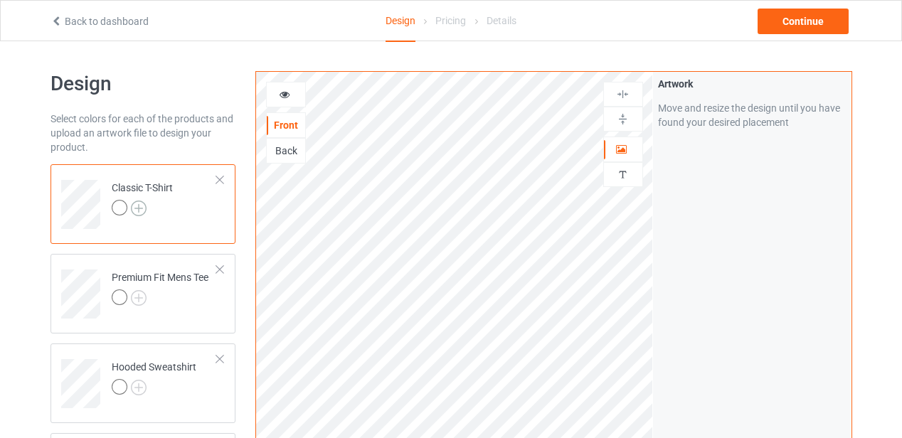
click at [138, 209] on img at bounding box center [139, 209] width 16 height 16
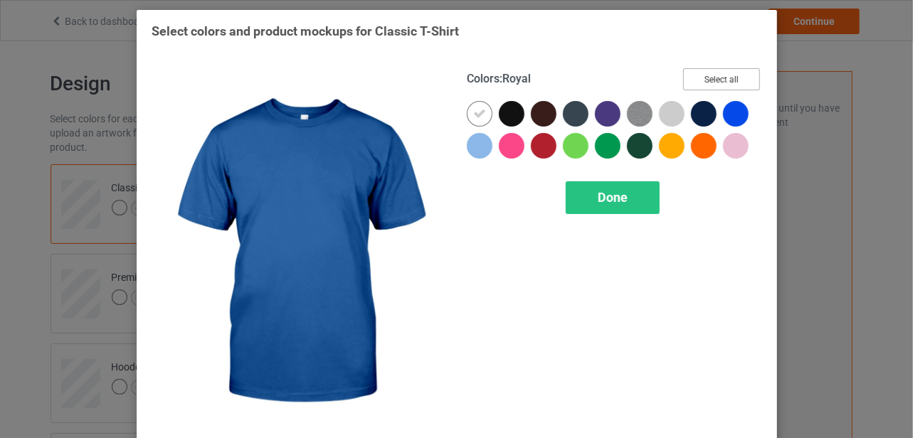
click at [706, 83] on button "Select all" at bounding box center [721, 79] width 77 height 22
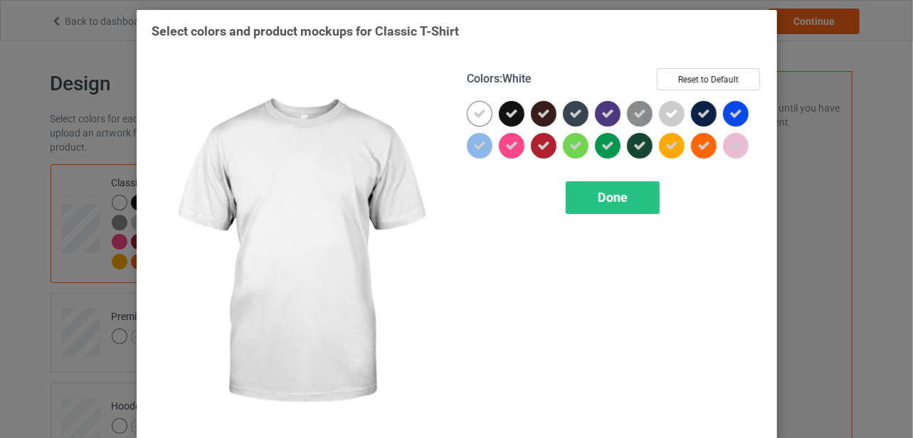
click at [473, 115] on icon at bounding box center [479, 113] width 13 height 13
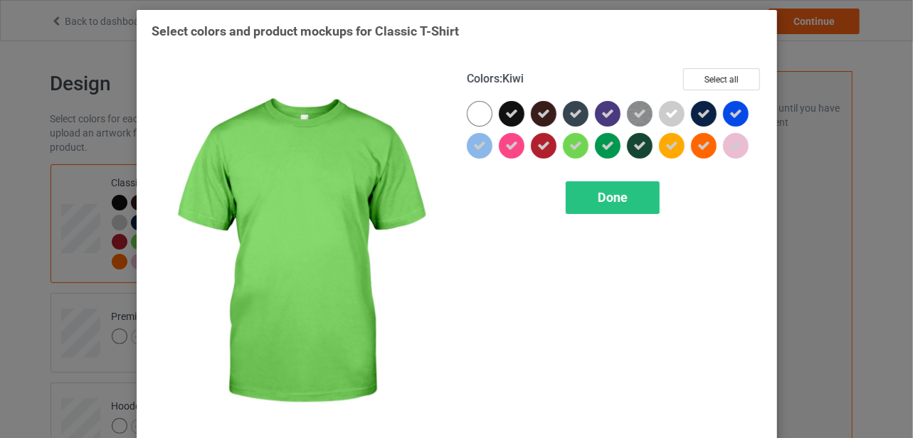
drag, startPoint x: 565, startPoint y: 149, endPoint x: 603, endPoint y: 142, distance: 39.1
click at [569, 149] on icon at bounding box center [575, 145] width 13 height 13
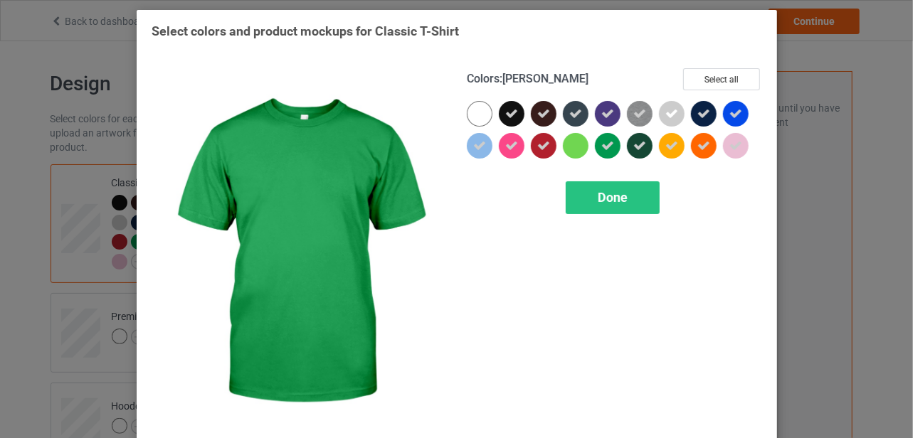
click at [601, 144] on icon at bounding box center [607, 145] width 13 height 13
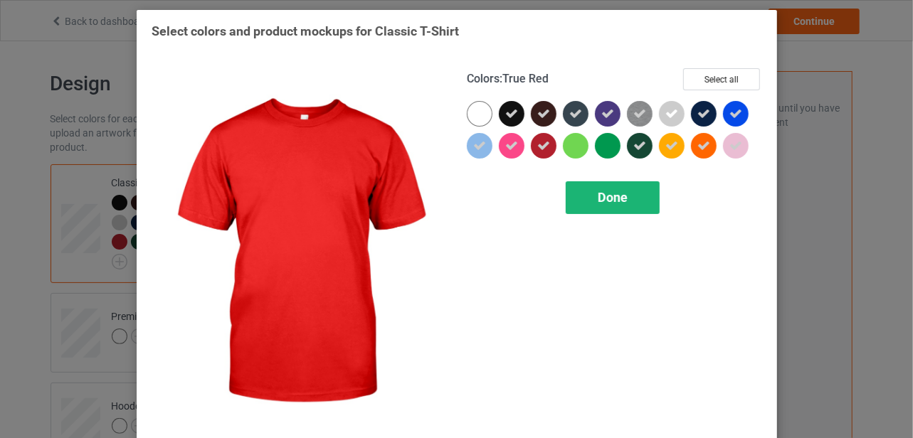
click at [607, 196] on span "Done" at bounding box center [613, 197] width 30 height 15
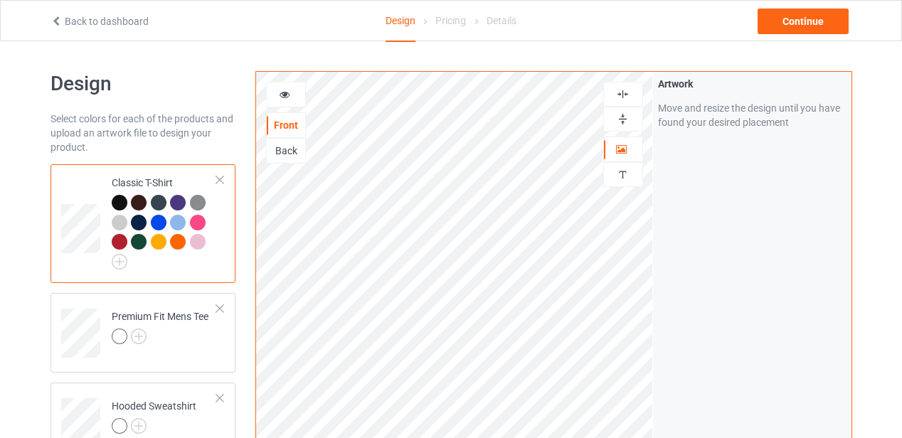
click at [291, 152] on div "Back" at bounding box center [286, 151] width 38 height 14
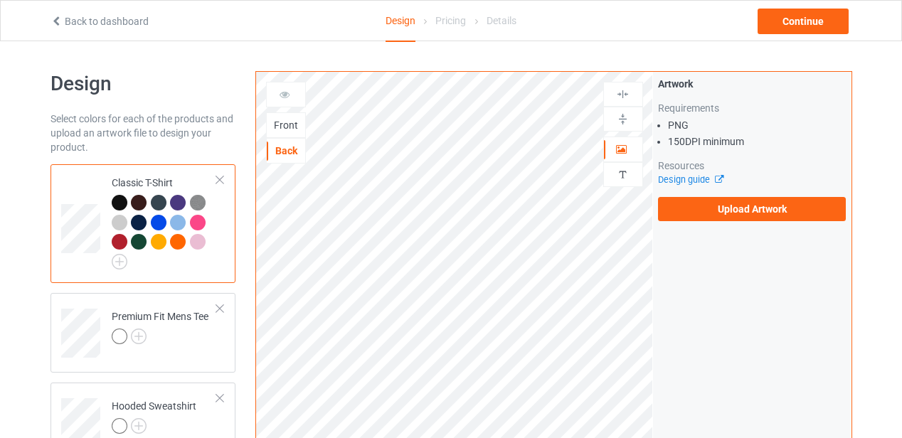
click at [288, 130] on div "Front" at bounding box center [286, 125] width 38 height 14
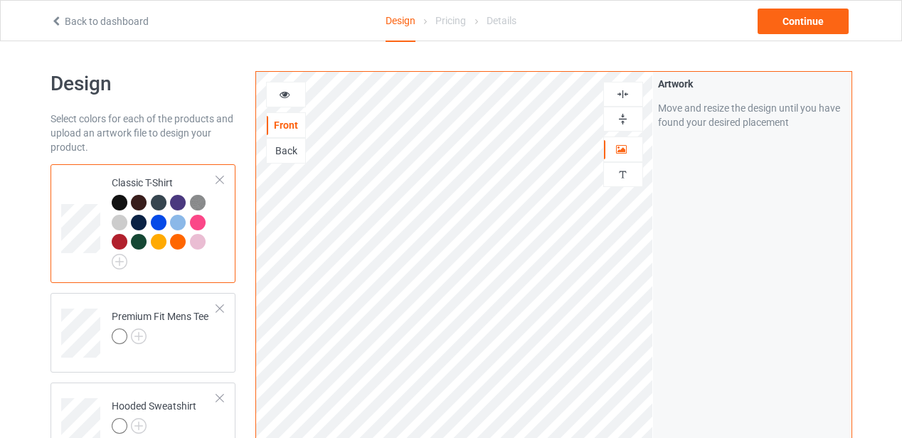
click at [56, 22] on icon at bounding box center [57, 19] width 12 height 10
click at [223, 178] on div at bounding box center [220, 180] width 10 height 10
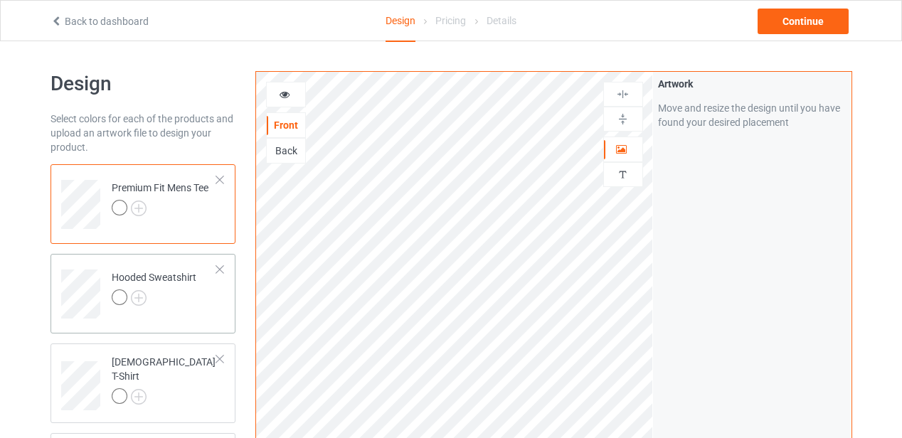
click at [221, 180] on div at bounding box center [220, 180] width 10 height 10
click at [219, 180] on div at bounding box center [220, 180] width 10 height 10
click at [220, 180] on div at bounding box center [220, 180] width 10 height 10
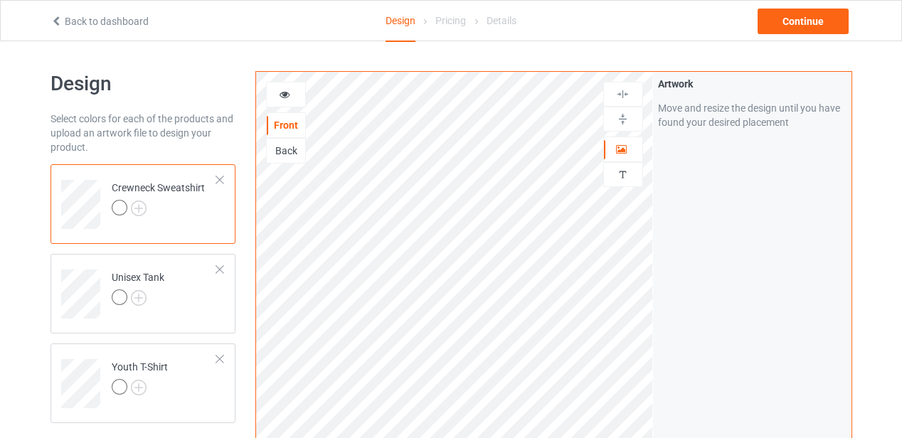
click at [220, 180] on div at bounding box center [220, 180] width 10 height 10
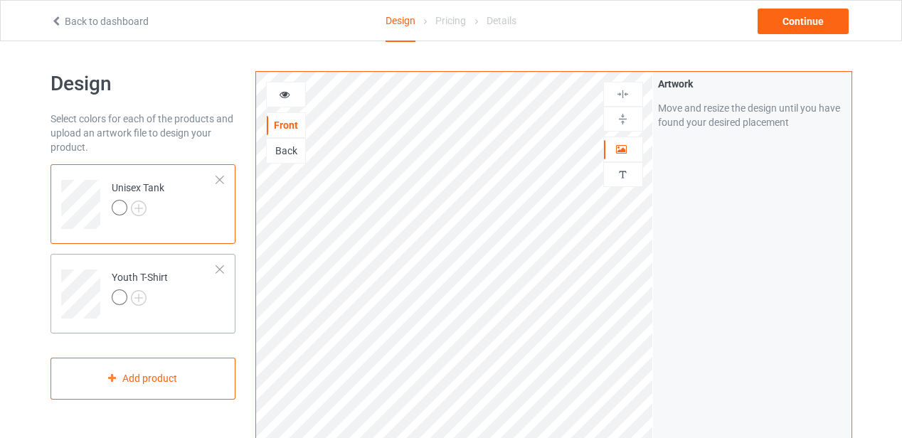
click at [221, 181] on div at bounding box center [220, 180] width 10 height 10
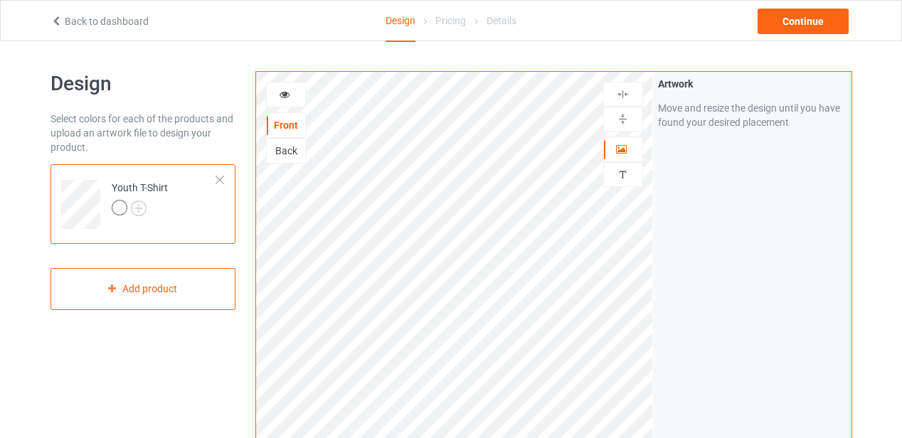
click at [221, 180] on div at bounding box center [220, 180] width 10 height 10
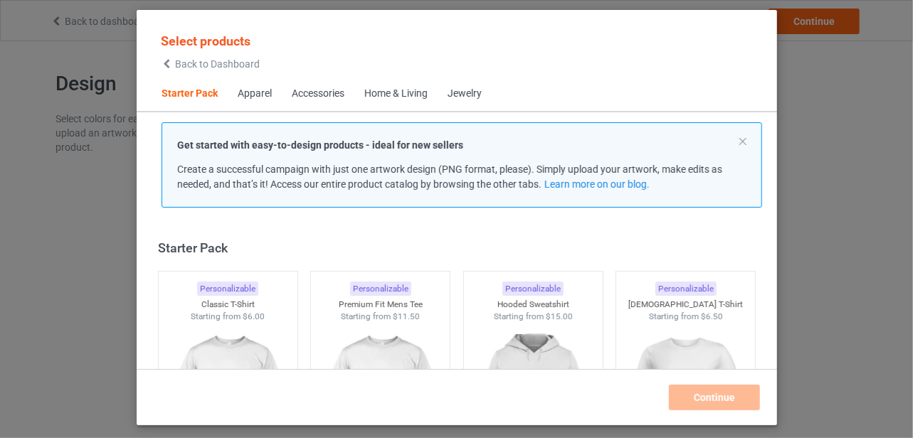
scroll to position [18, 0]
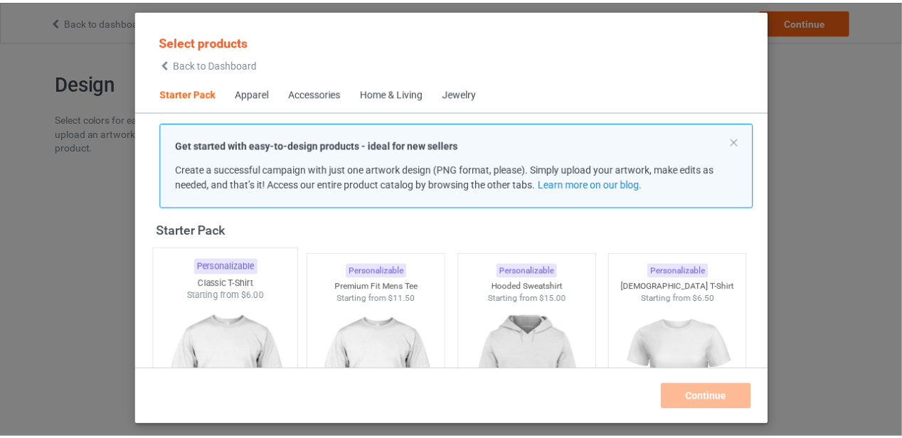
scroll to position [89, 0]
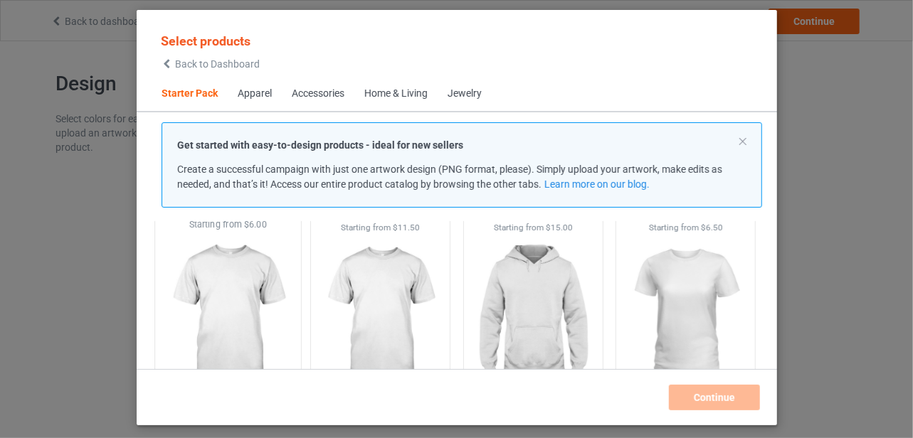
click at [227, 302] on img at bounding box center [228, 314] width 134 height 167
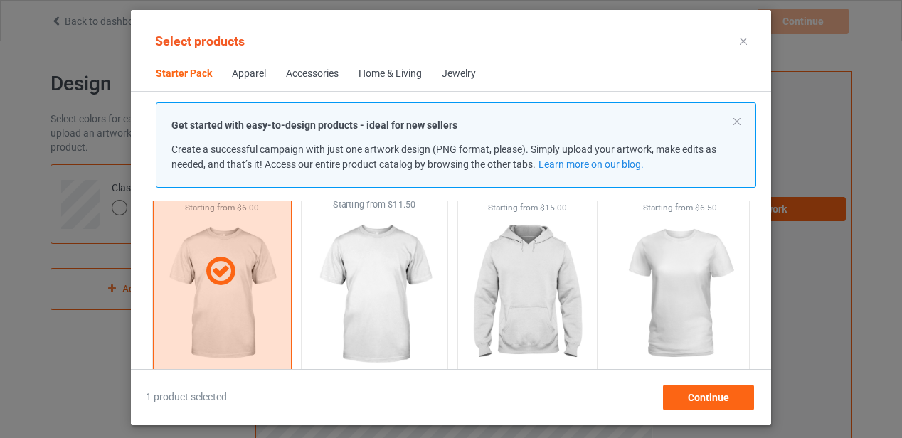
click at [377, 290] on img at bounding box center [375, 294] width 134 height 167
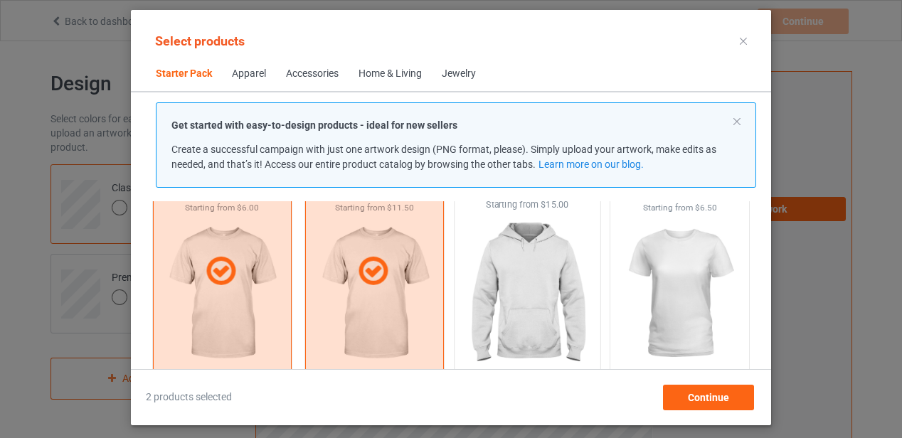
click at [524, 285] on img at bounding box center [527, 294] width 134 height 167
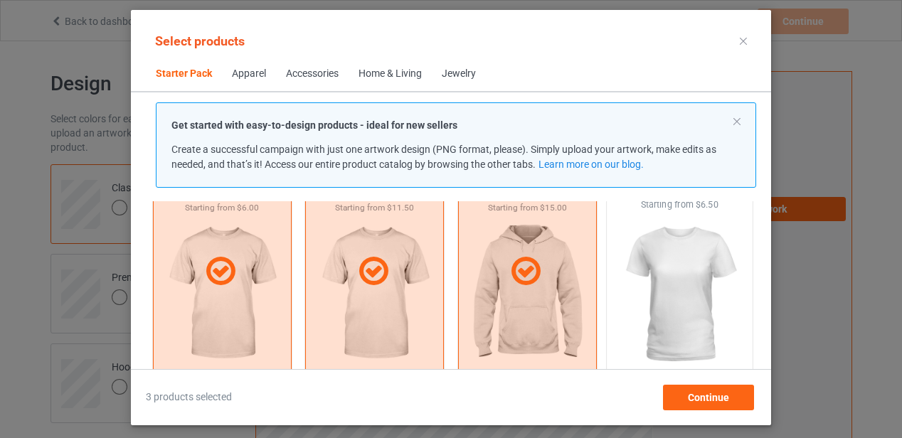
click at [675, 287] on img at bounding box center [680, 294] width 134 height 167
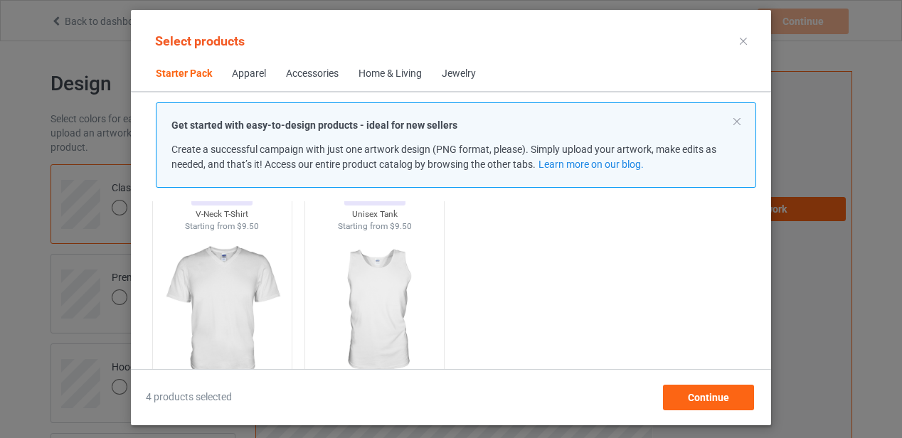
scroll to position [231, 0]
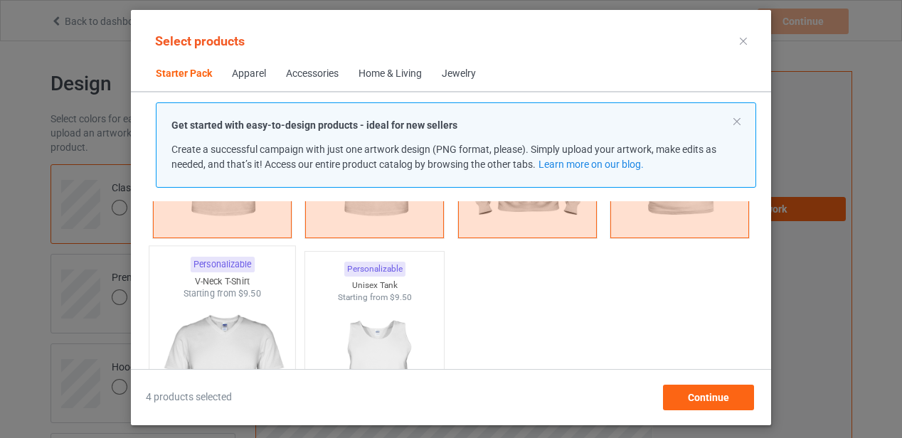
click at [233, 343] on img at bounding box center [222, 383] width 134 height 167
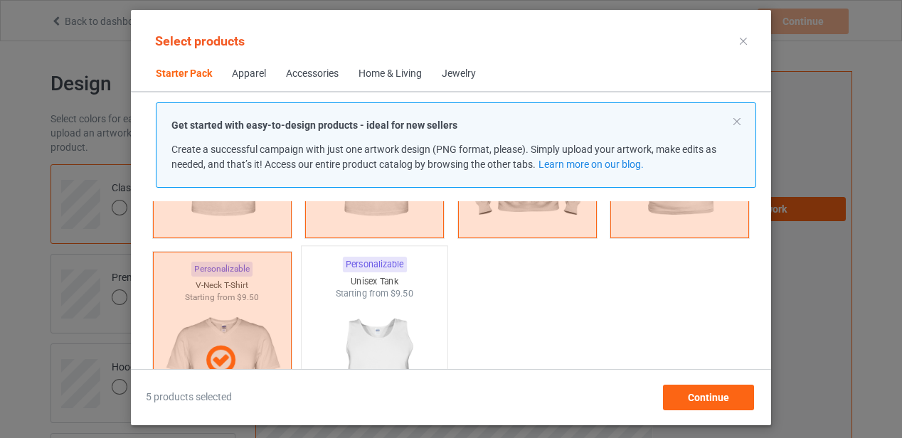
click at [373, 341] on img at bounding box center [375, 383] width 134 height 167
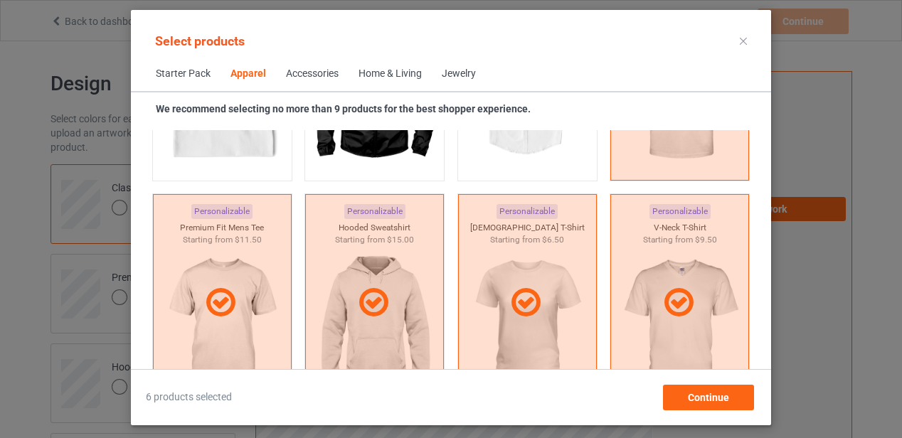
scroll to position [1228, 0]
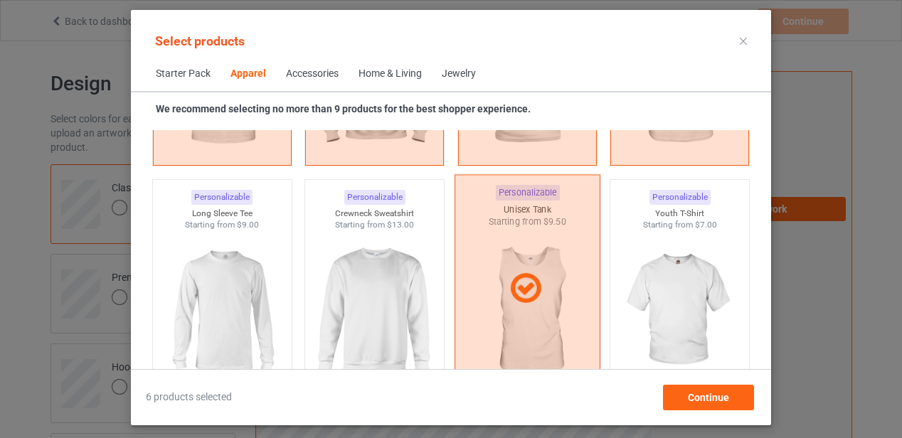
scroll to position [996, 0]
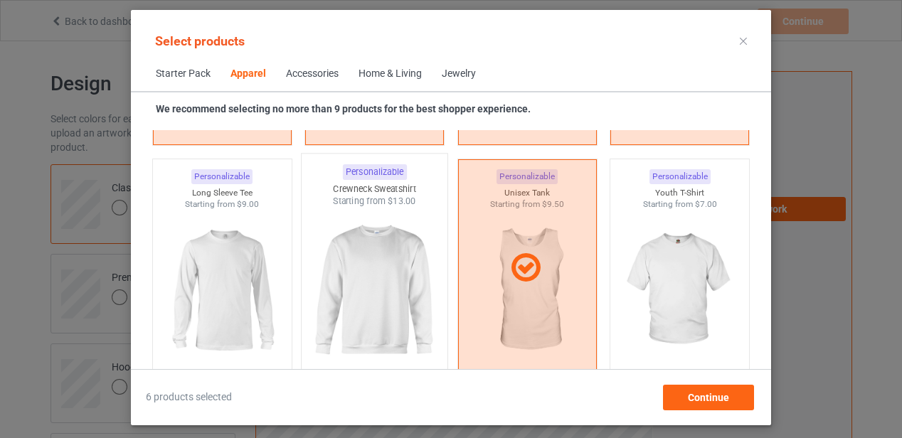
drag, startPoint x: 228, startPoint y: 291, endPoint x: 302, endPoint y: 292, distance: 73.3
click at [229, 292] on img at bounding box center [222, 290] width 127 height 159
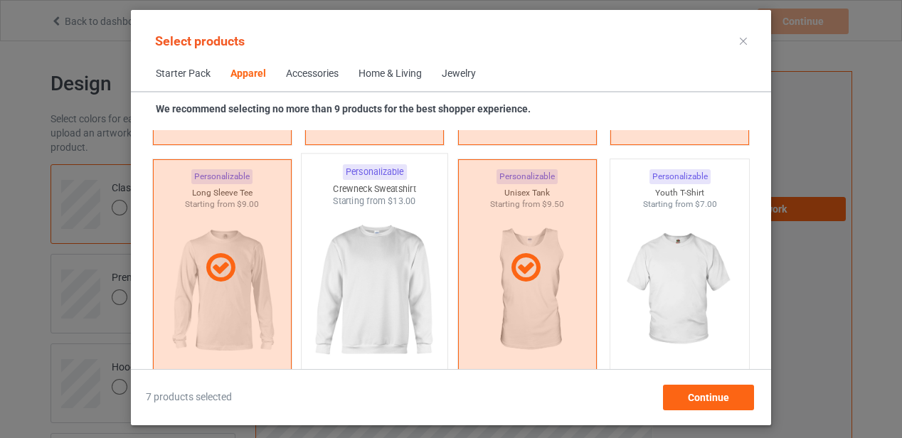
click at [384, 285] on img at bounding box center [375, 291] width 134 height 167
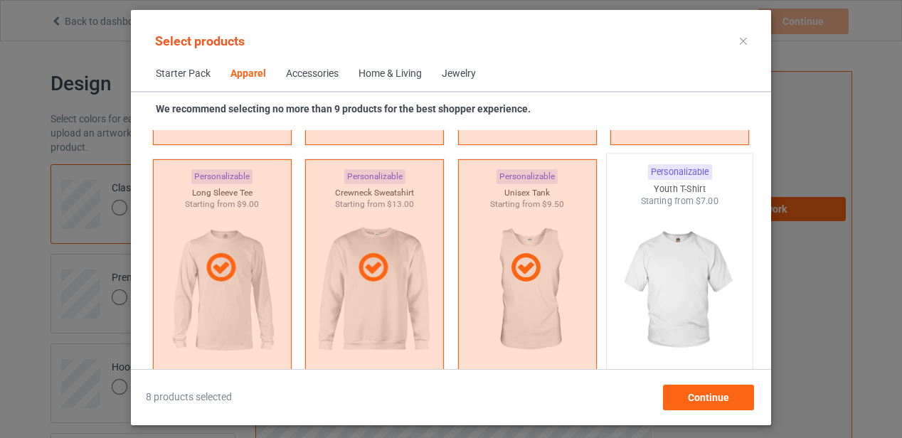
click at [662, 276] on img at bounding box center [680, 291] width 134 height 167
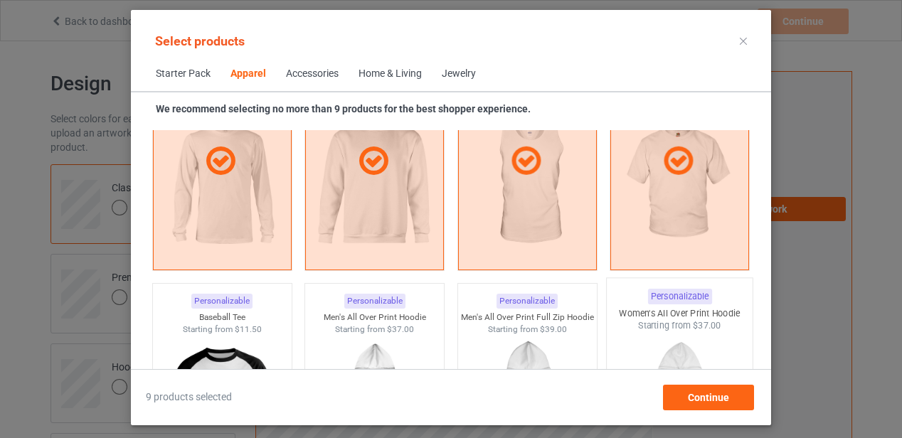
scroll to position [1210, 0]
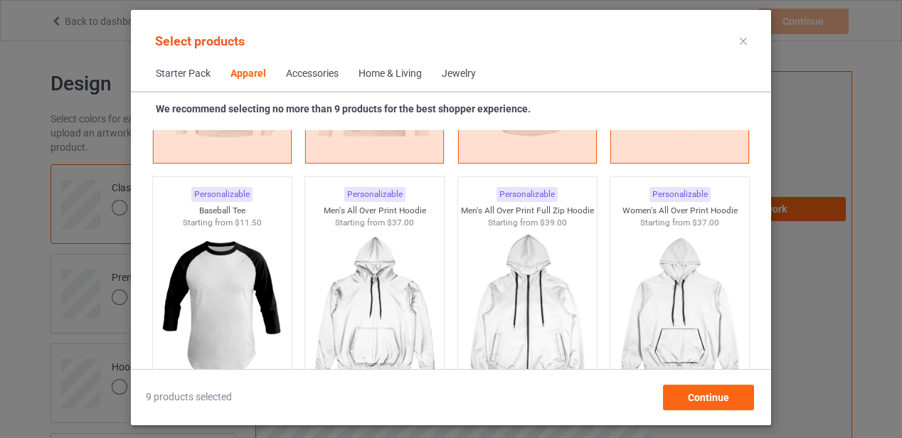
drag, startPoint x: 629, startPoint y: 53, endPoint x: 631, endPoint y: 31, distance: 22.1
click at [631, 31] on div "Select products" at bounding box center [451, 41] width 618 height 32
click at [696, 399] on span "Continue" at bounding box center [708, 397] width 41 height 11
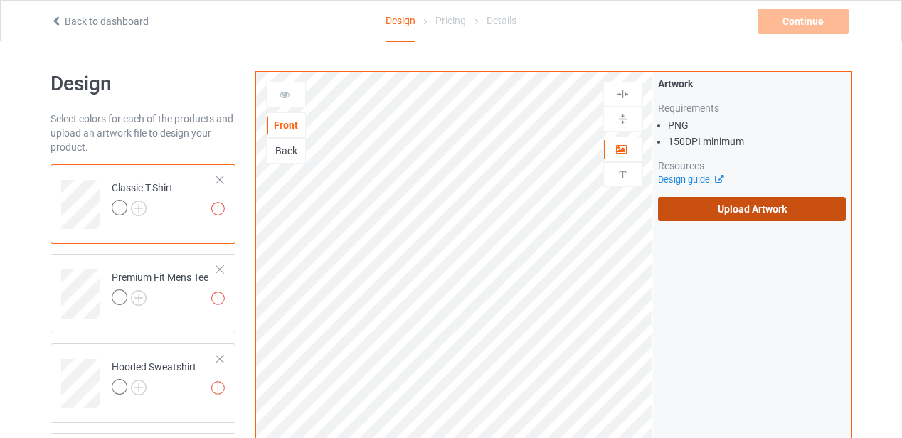
click at [744, 209] on label "Upload Artwork" at bounding box center [752, 209] width 189 height 24
click at [0, 0] on input "Upload Artwork" at bounding box center [0, 0] width 0 height 0
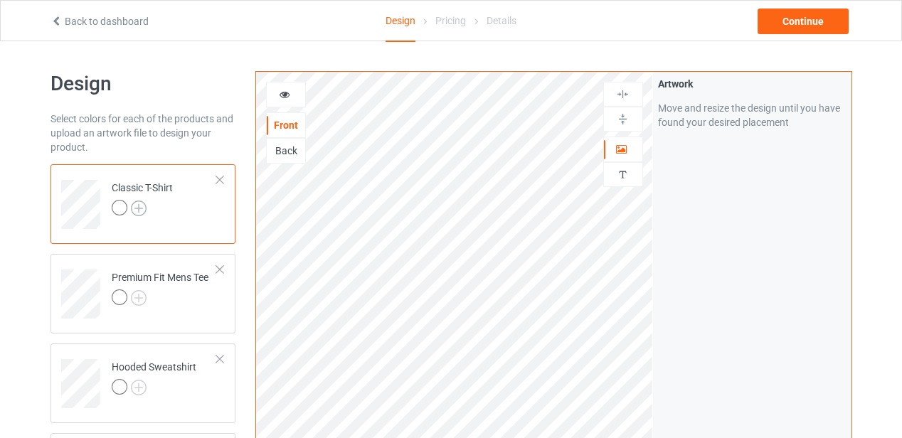
click at [141, 209] on img at bounding box center [139, 209] width 16 height 16
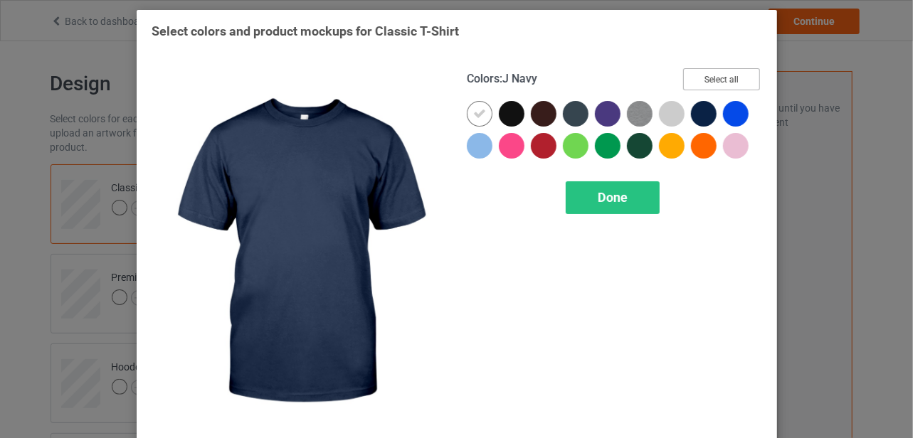
click at [715, 75] on button "Select all" at bounding box center [721, 79] width 77 height 22
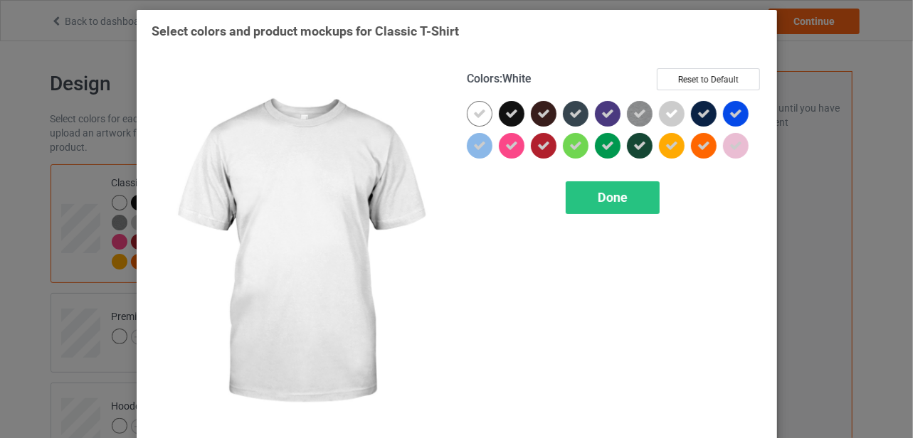
click at [476, 113] on icon at bounding box center [479, 113] width 13 height 13
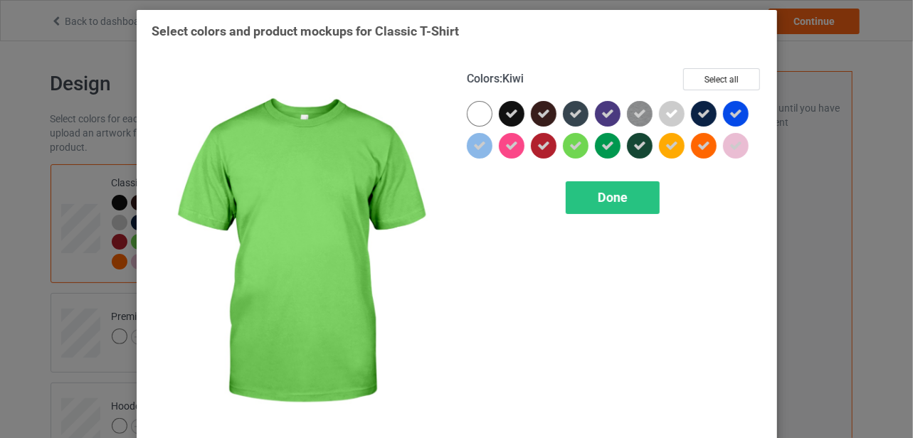
click at [569, 147] on icon at bounding box center [575, 145] width 13 height 13
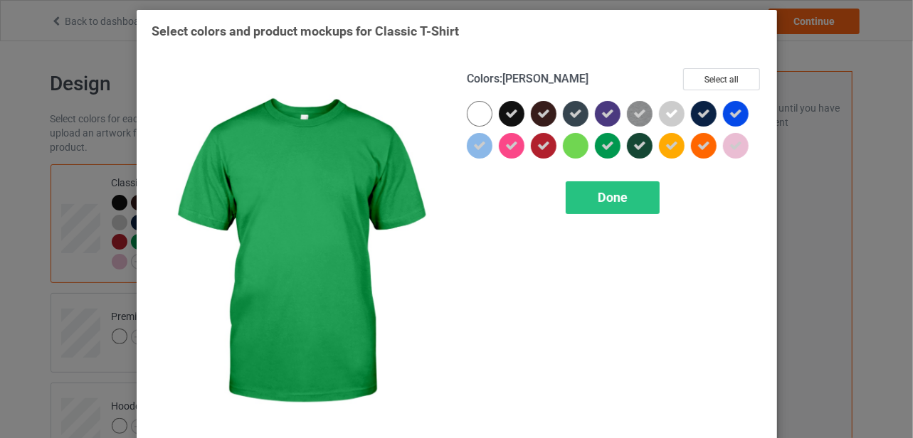
click at [605, 144] on icon at bounding box center [607, 145] width 13 height 13
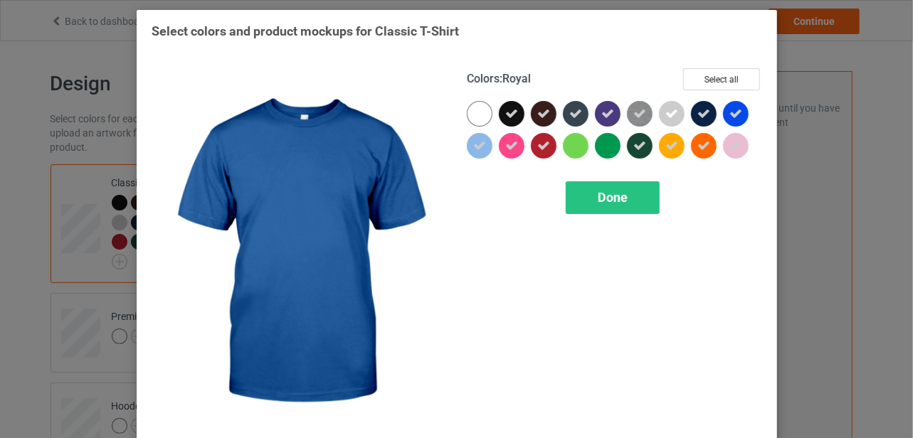
click at [735, 116] on icon at bounding box center [735, 113] width 13 height 13
click at [730, 112] on div at bounding box center [736, 114] width 26 height 26
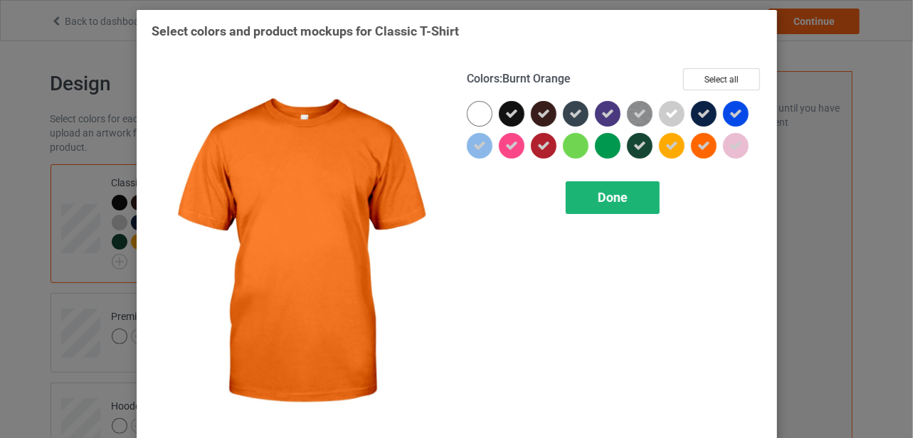
click at [610, 199] on span "Done" at bounding box center [613, 197] width 30 height 15
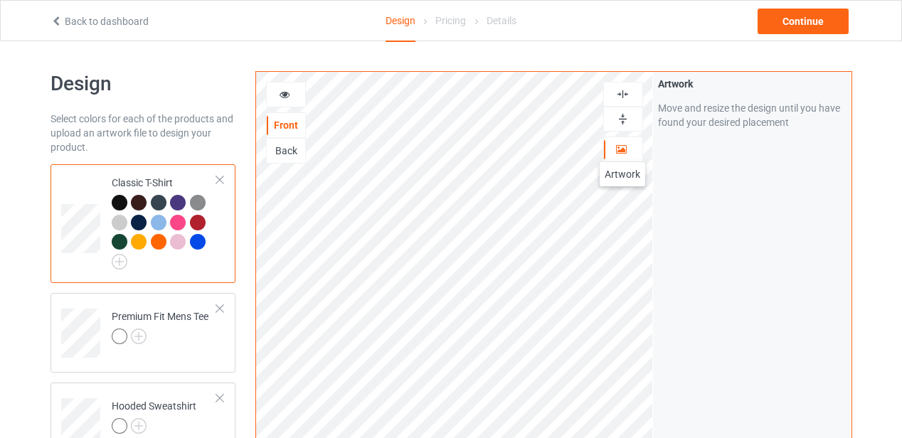
click at [623, 148] on icon at bounding box center [622, 147] width 12 height 10
click at [625, 149] on icon at bounding box center [622, 147] width 12 height 10
click at [625, 150] on icon at bounding box center [622, 147] width 12 height 10
click at [624, 146] on icon at bounding box center [622, 147] width 12 height 10
click at [623, 147] on icon at bounding box center [622, 147] width 12 height 10
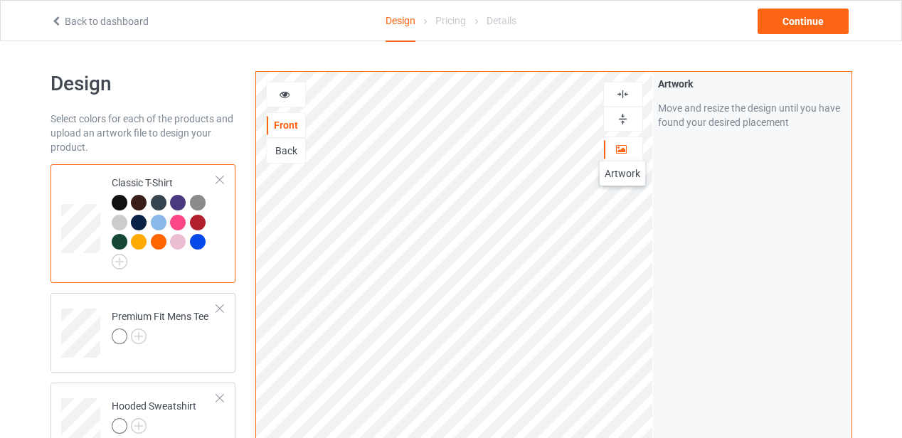
click at [623, 147] on icon at bounding box center [622, 147] width 12 height 10
click at [623, 92] on img at bounding box center [623, 95] width 14 height 14
click at [623, 94] on img at bounding box center [623, 95] width 14 height 14
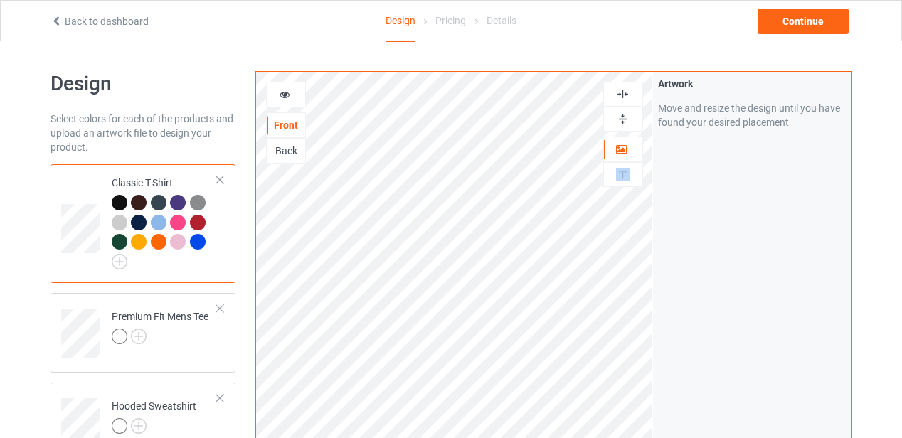
click at [626, 94] on img at bounding box center [623, 95] width 14 height 14
click at [614, 93] on div at bounding box center [623, 95] width 38 height 14
click at [625, 119] on img at bounding box center [623, 119] width 14 height 14
click at [624, 119] on img at bounding box center [623, 119] width 14 height 14
click at [627, 147] on icon at bounding box center [622, 147] width 12 height 10
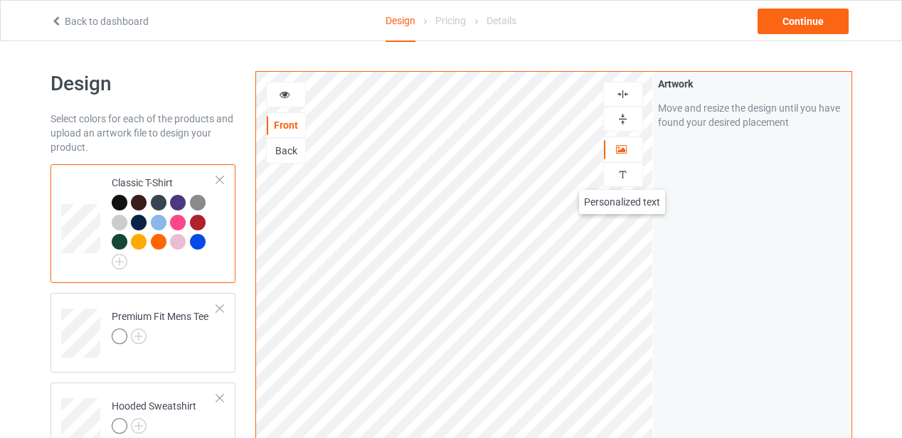
click at [623, 176] on img at bounding box center [623, 175] width 14 height 14
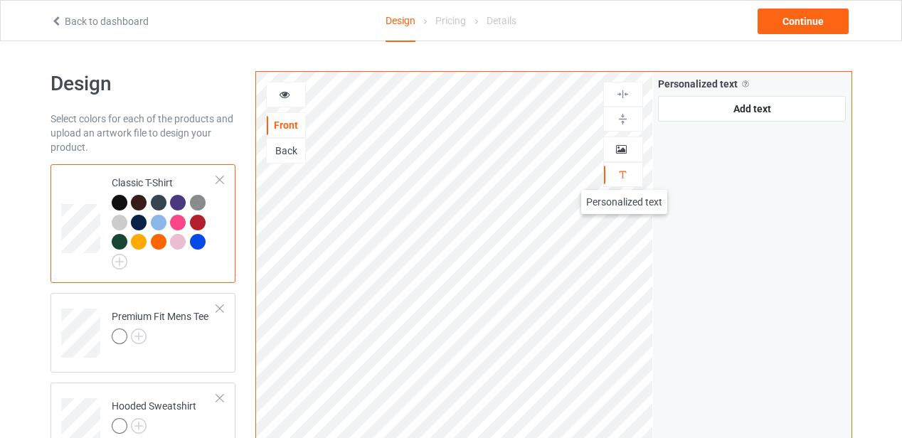
click at [625, 176] on img at bounding box center [623, 175] width 14 height 14
click at [618, 165] on div "Personalized text" at bounding box center [623, 174] width 40 height 25
drag, startPoint x: 603, startPoint y: 174, endPoint x: 635, endPoint y: 174, distance: 31.3
click at [633, 174] on div at bounding box center [623, 175] width 38 height 14
click at [621, 172] on img at bounding box center [623, 175] width 14 height 14
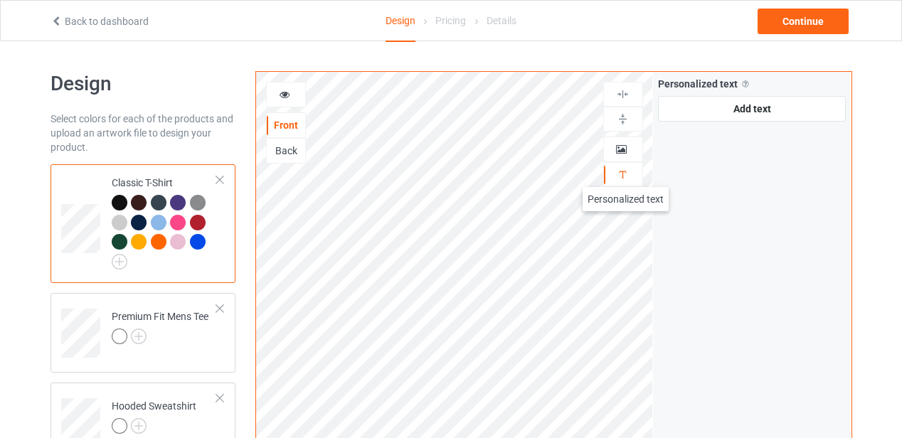
click at [626, 173] on img at bounding box center [623, 175] width 14 height 14
click at [728, 110] on div "Add text" at bounding box center [752, 109] width 189 height 26
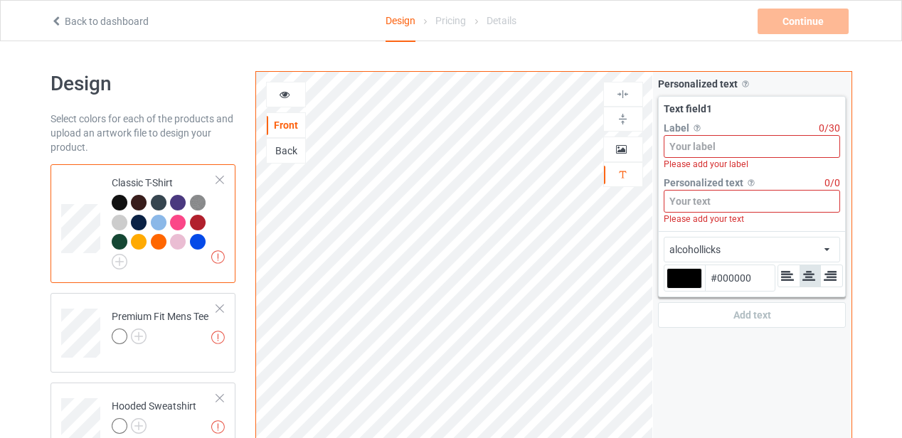
click at [757, 349] on div "Personalized text Allow customers to personalize text with your choice of fonts…" at bounding box center [752, 342] width 199 height 541
click at [757, 109] on div "Text field 1" at bounding box center [752, 109] width 177 height 14
click at [621, 169] on img at bounding box center [623, 175] width 14 height 14
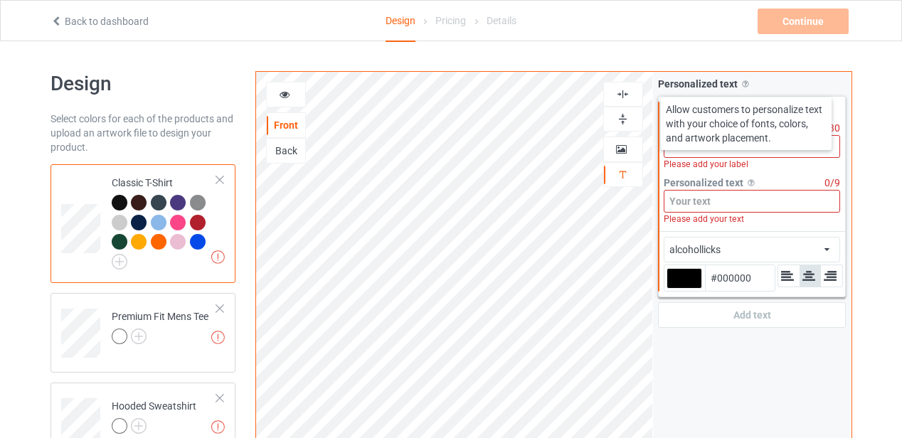
click at [744, 83] on img at bounding box center [745, 83] width 11 height 11
click at [744, 80] on img at bounding box center [745, 83] width 11 height 11
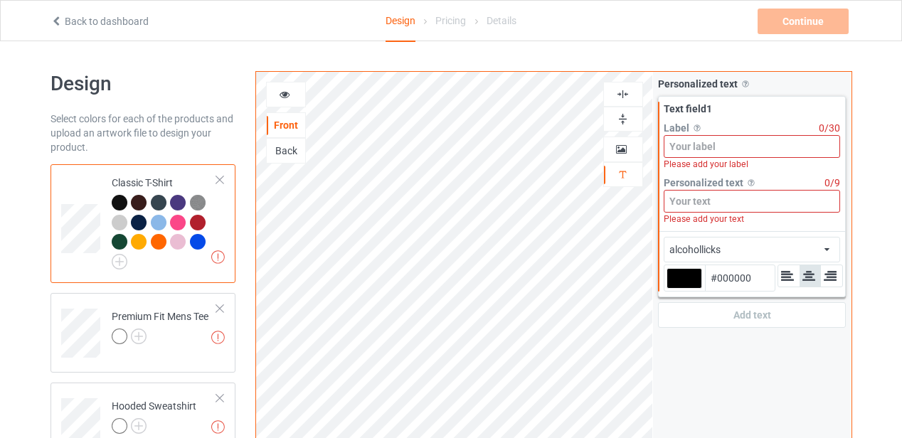
click at [829, 248] on icon at bounding box center [827, 247] width 5 height 9
click at [222, 184] on div at bounding box center [220, 180] width 10 height 10
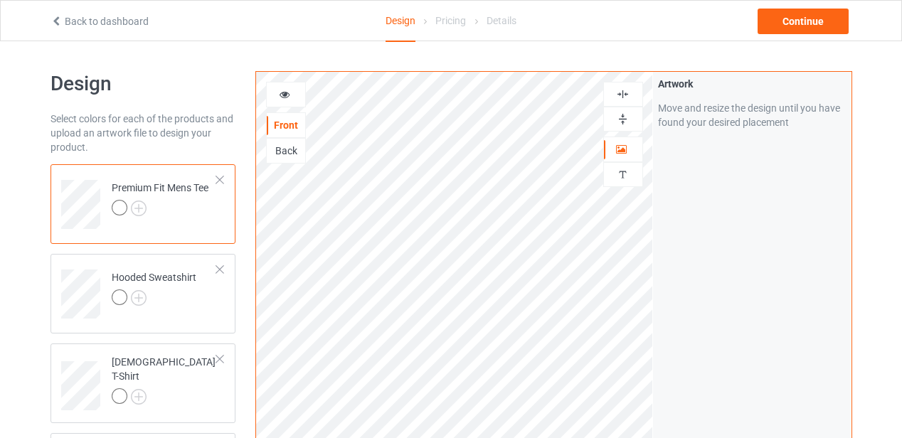
click at [285, 147] on div "Back" at bounding box center [286, 151] width 38 height 14
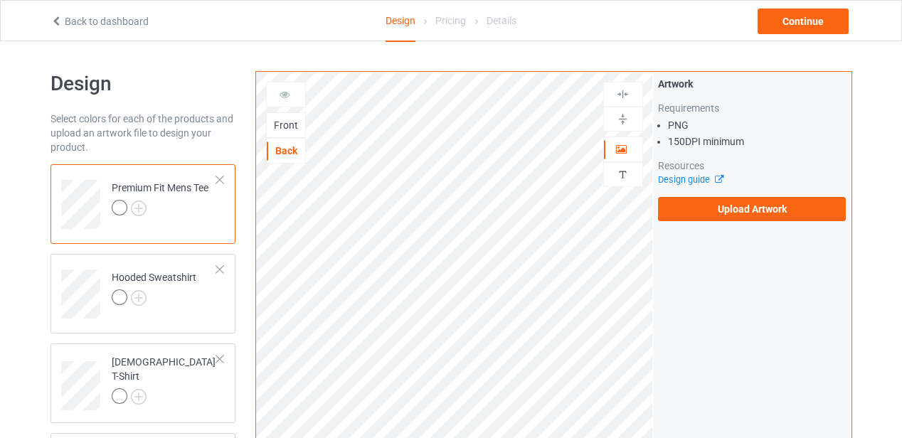
click at [221, 177] on div at bounding box center [220, 180] width 10 height 10
click at [221, 266] on div at bounding box center [220, 270] width 10 height 10
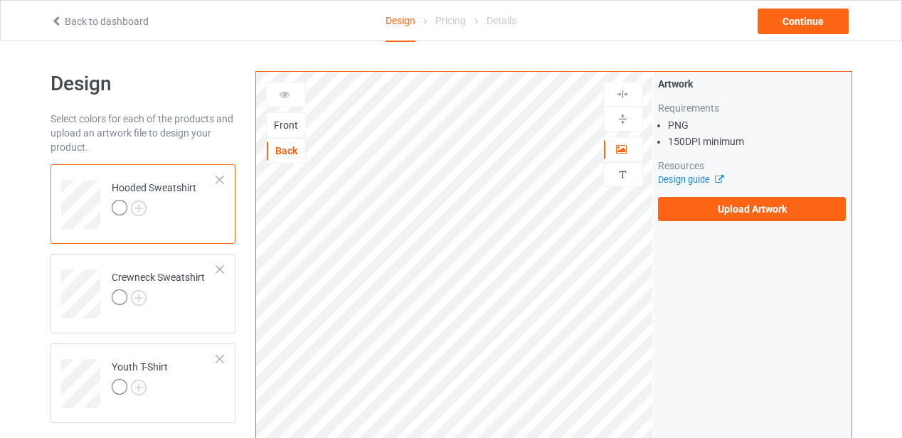
click at [221, 266] on div at bounding box center [220, 270] width 10 height 10
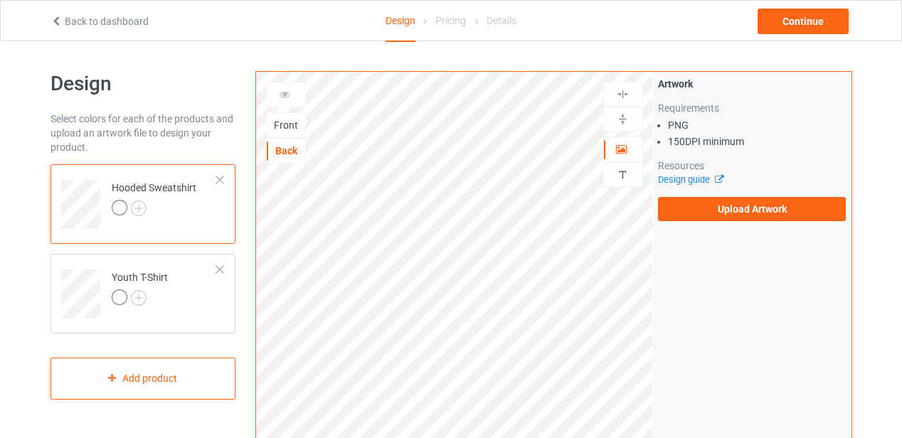
click at [221, 266] on div at bounding box center [220, 270] width 10 height 10
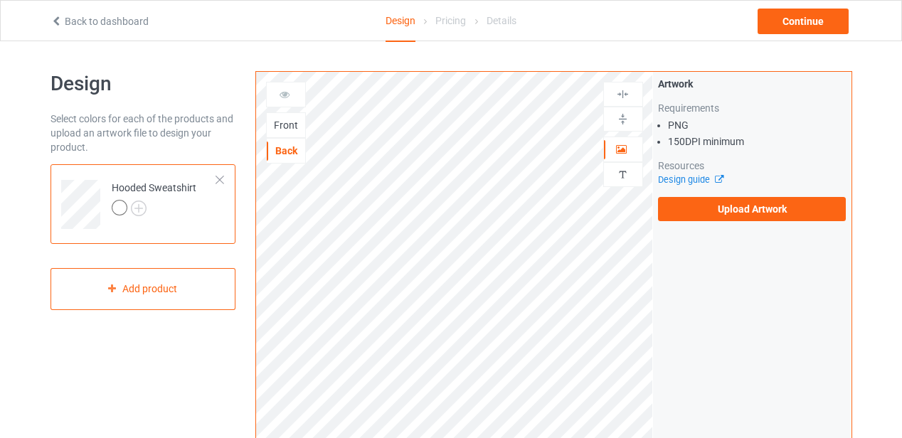
click at [221, 181] on div at bounding box center [220, 180] width 10 height 10
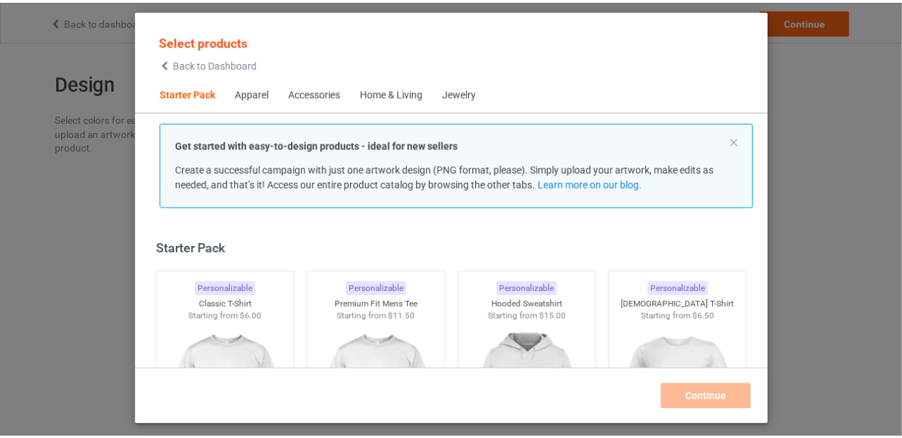
scroll to position [18, 0]
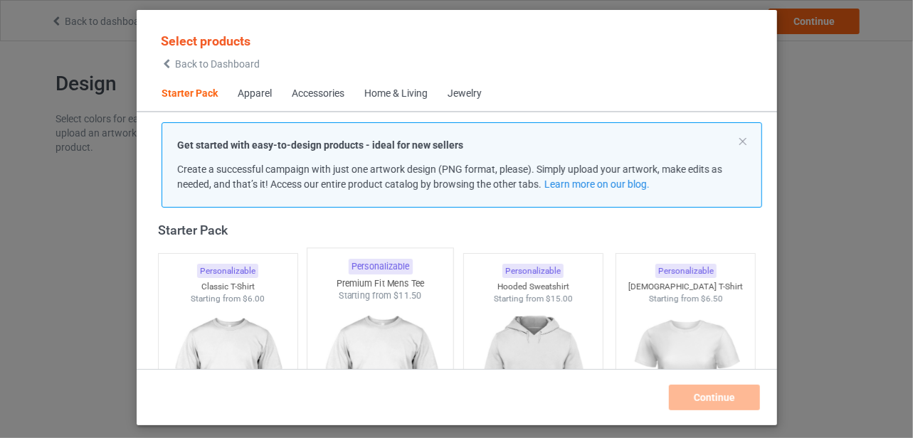
click at [399, 348] on img at bounding box center [380, 385] width 134 height 167
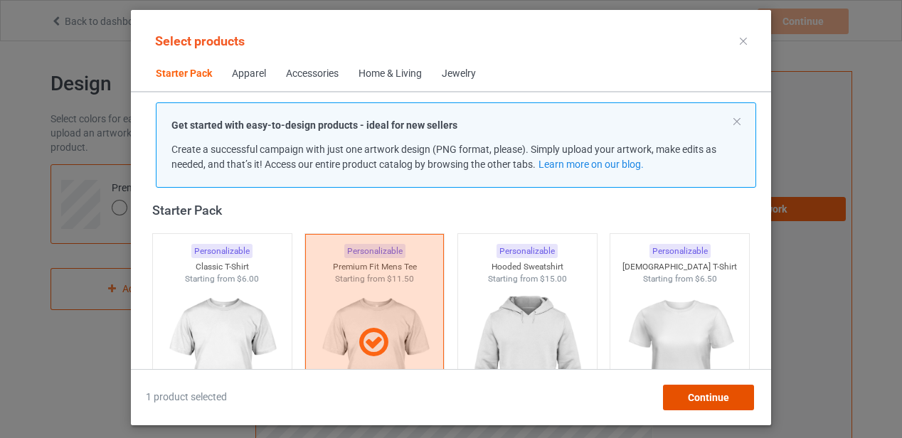
click at [709, 397] on span "Continue" at bounding box center [708, 397] width 41 height 11
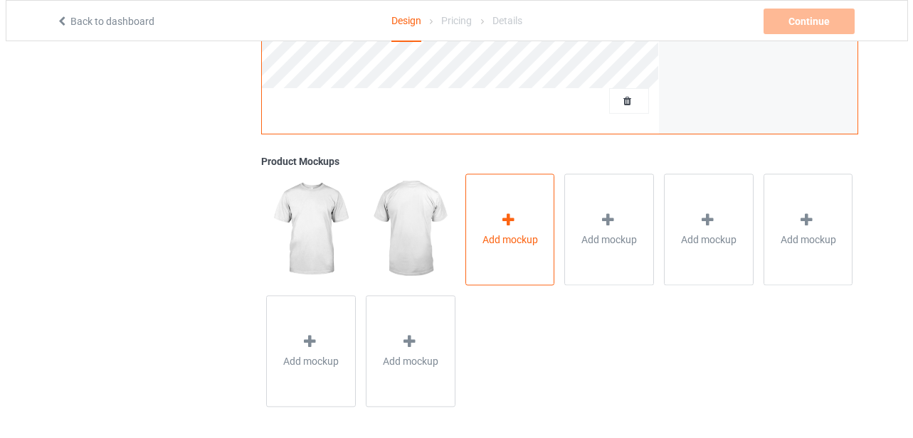
scroll to position [482, 0]
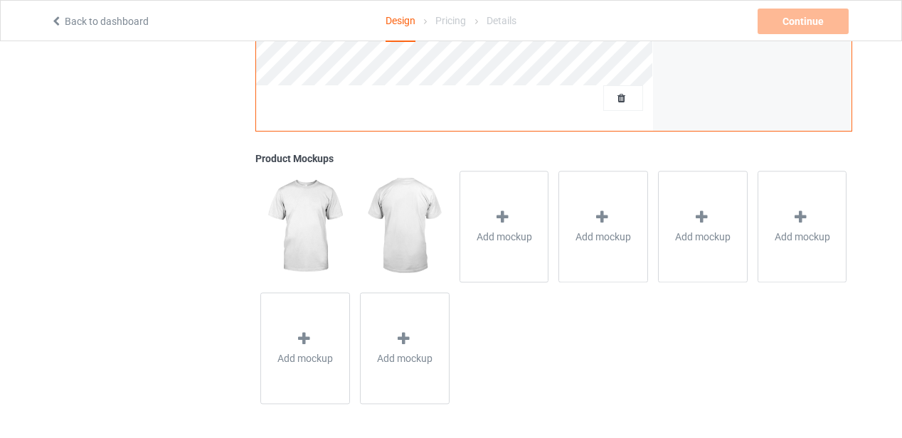
click at [413, 226] on img at bounding box center [404, 226] width 89 height 111
click at [408, 358] on span "Add mockup" at bounding box center [405, 359] width 56 height 14
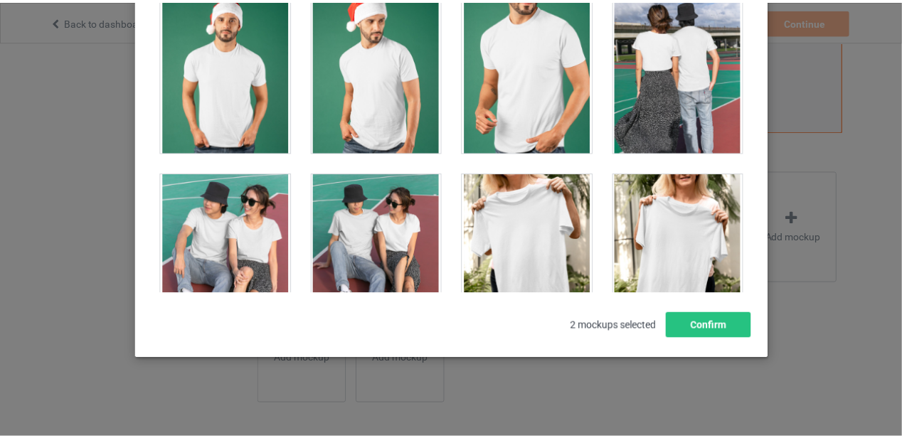
scroll to position [1030, 0]
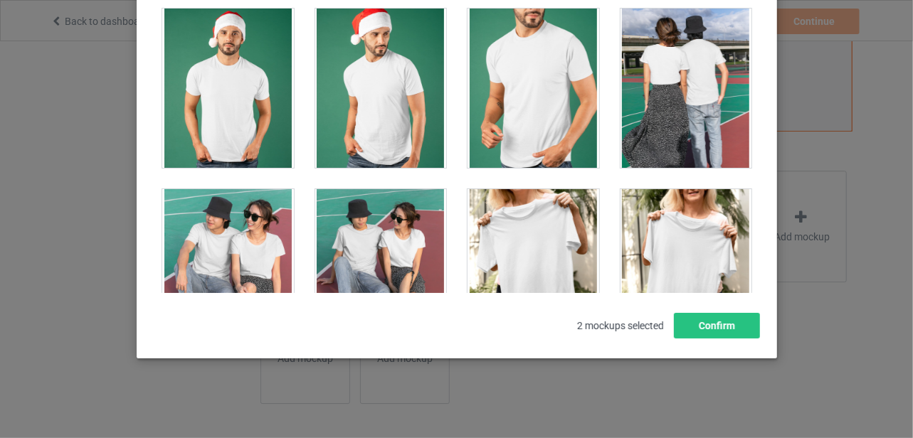
click at [232, 112] on div at bounding box center [228, 88] width 132 height 159
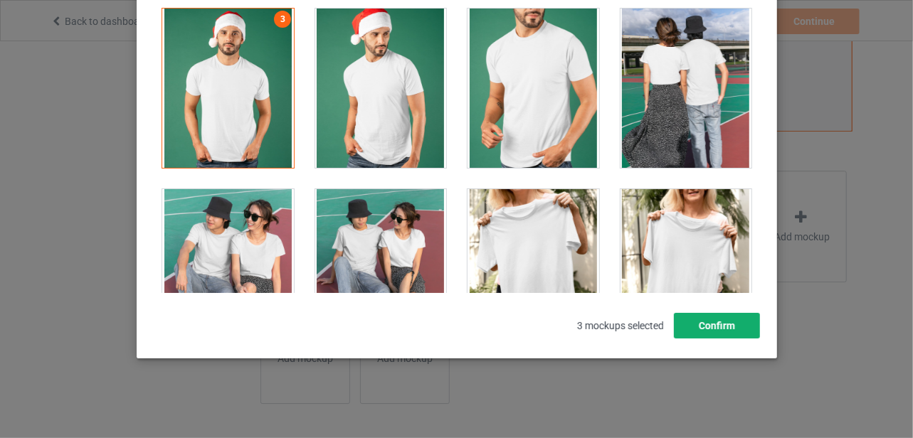
click at [702, 326] on button "Confirm" at bounding box center [716, 326] width 86 height 26
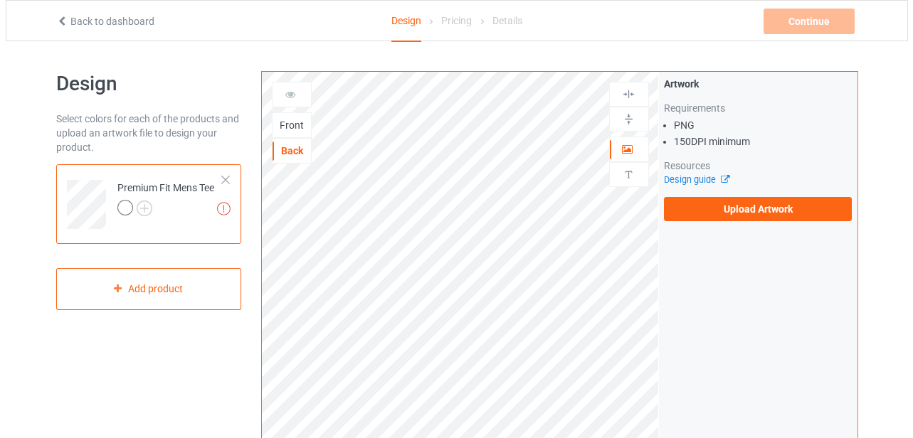
scroll to position [482, 0]
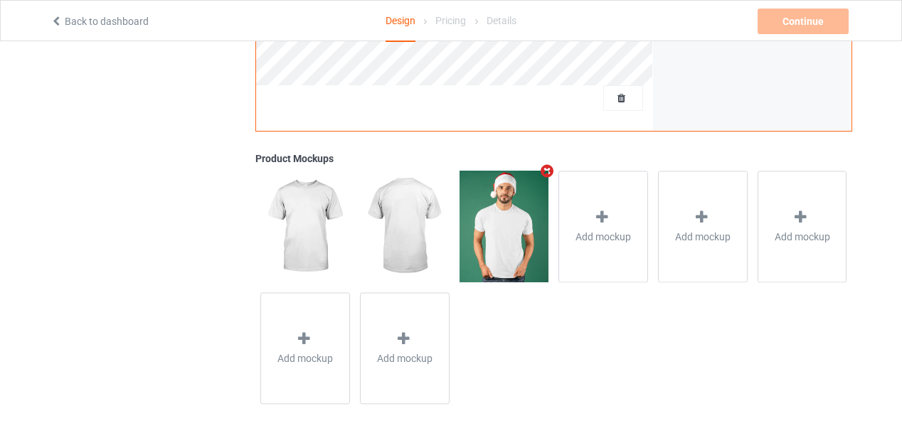
click at [506, 221] on img at bounding box center [504, 226] width 89 height 111
click at [499, 223] on img at bounding box center [504, 226] width 89 height 111
click at [403, 225] on img at bounding box center [404, 226] width 89 height 111
click at [612, 231] on span "Add mockup" at bounding box center [604, 237] width 56 height 14
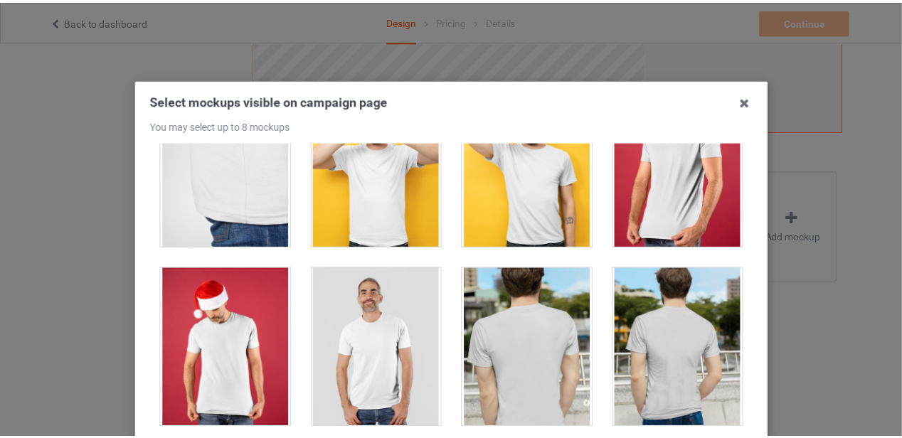
scroll to position [285, 0]
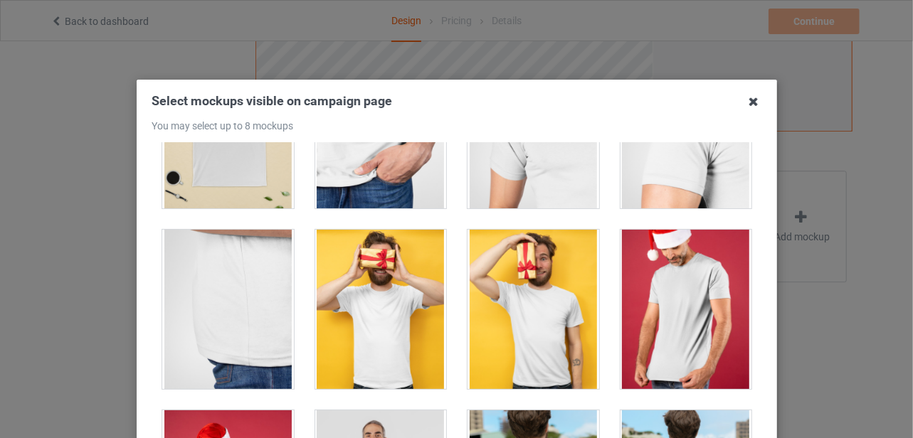
click at [747, 102] on icon at bounding box center [753, 101] width 23 height 23
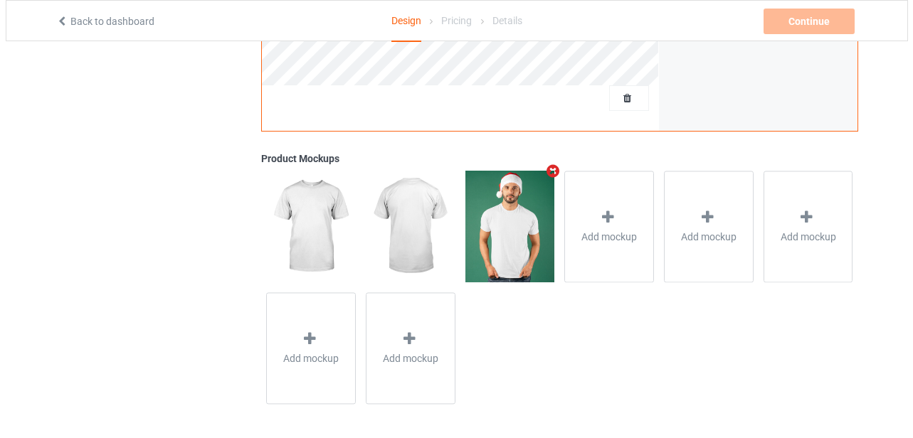
scroll to position [0, 0]
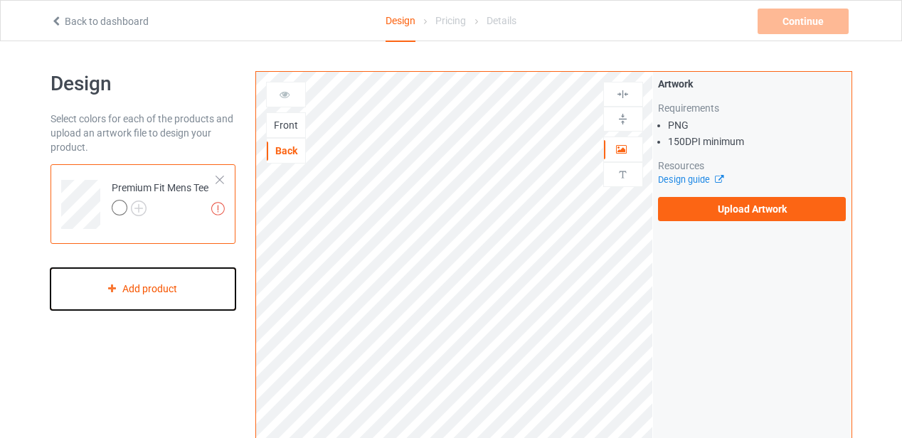
click at [134, 295] on div "Add product" at bounding box center [144, 289] width 186 height 42
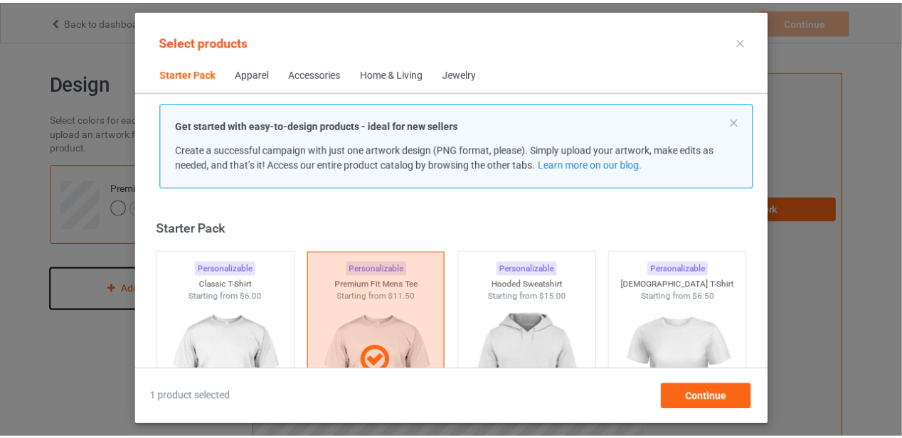
scroll to position [18, 0]
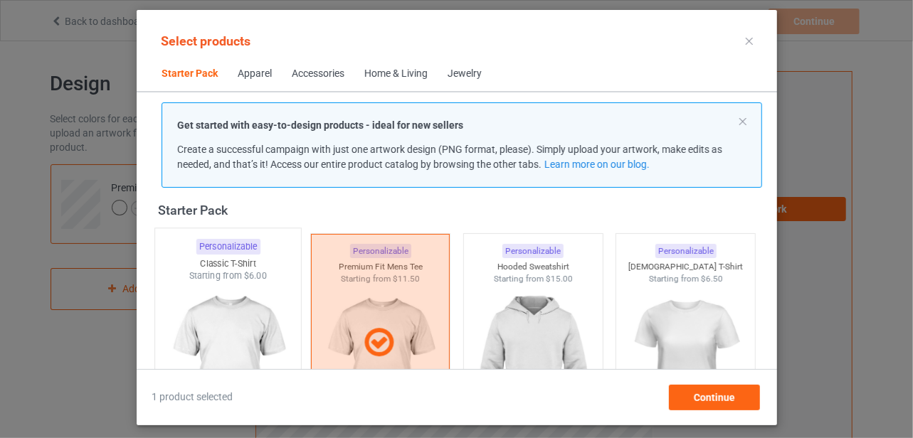
click at [234, 325] on img at bounding box center [228, 366] width 134 height 167
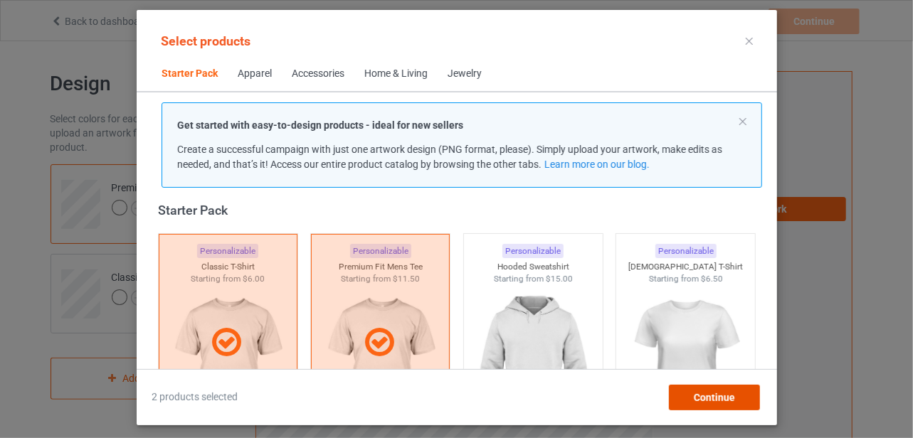
click at [714, 395] on span "Continue" at bounding box center [713, 397] width 41 height 11
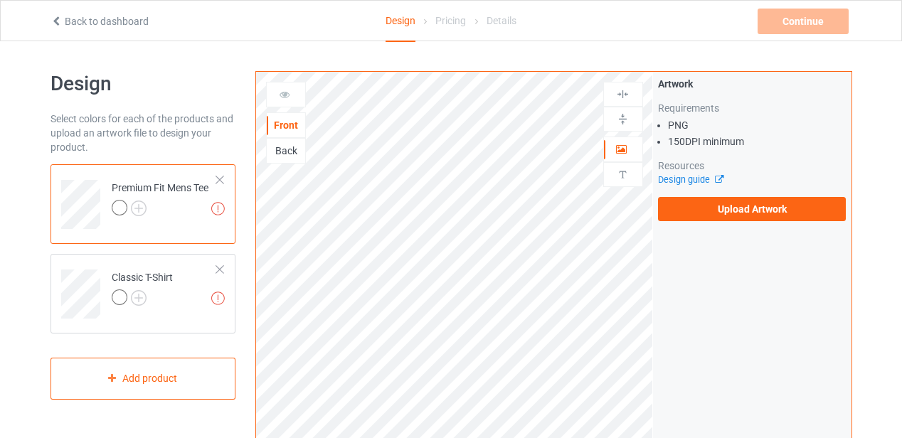
click at [221, 179] on div at bounding box center [220, 180] width 10 height 10
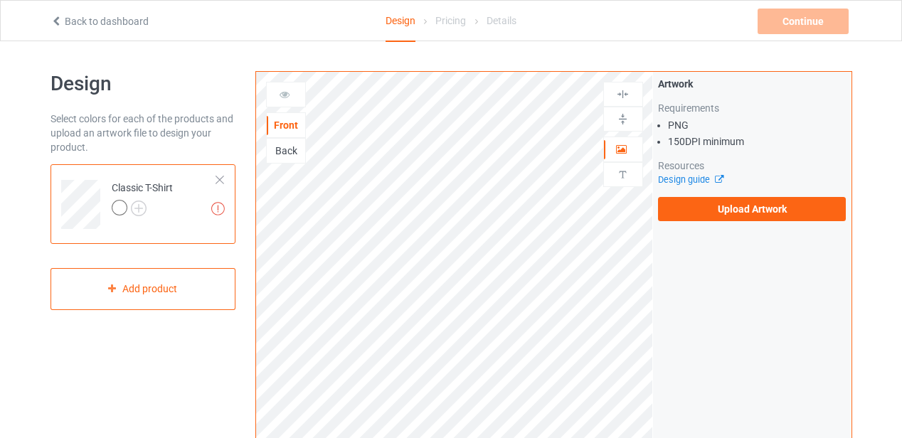
click at [220, 182] on div at bounding box center [220, 180] width 10 height 10
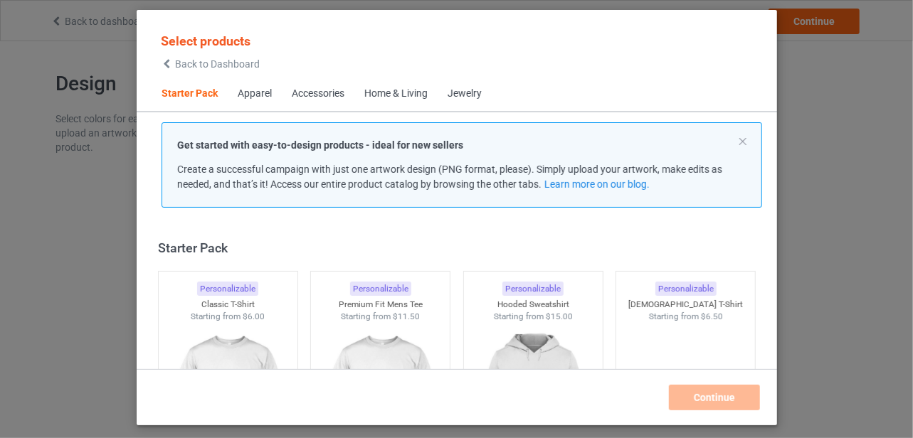
scroll to position [18, 0]
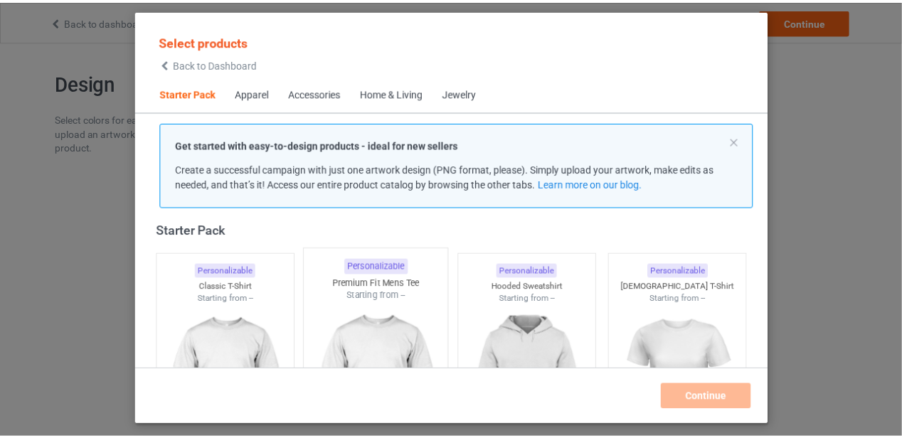
scroll to position [160, 0]
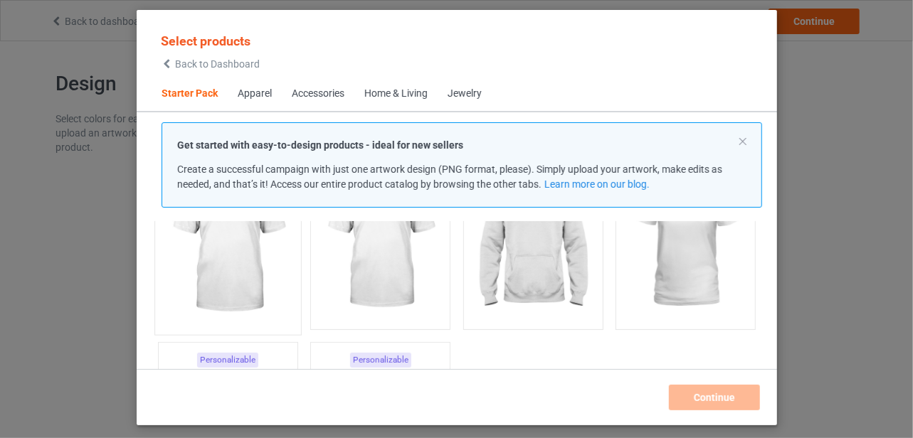
click at [228, 248] on img at bounding box center [228, 243] width 134 height 167
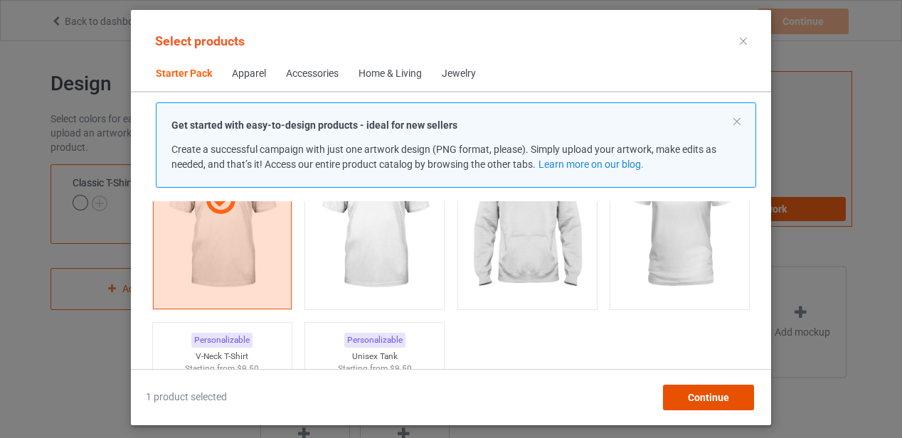
click at [708, 396] on span "Continue" at bounding box center [708, 397] width 41 height 11
